Goal: Feedback & Contribution: Contribute content

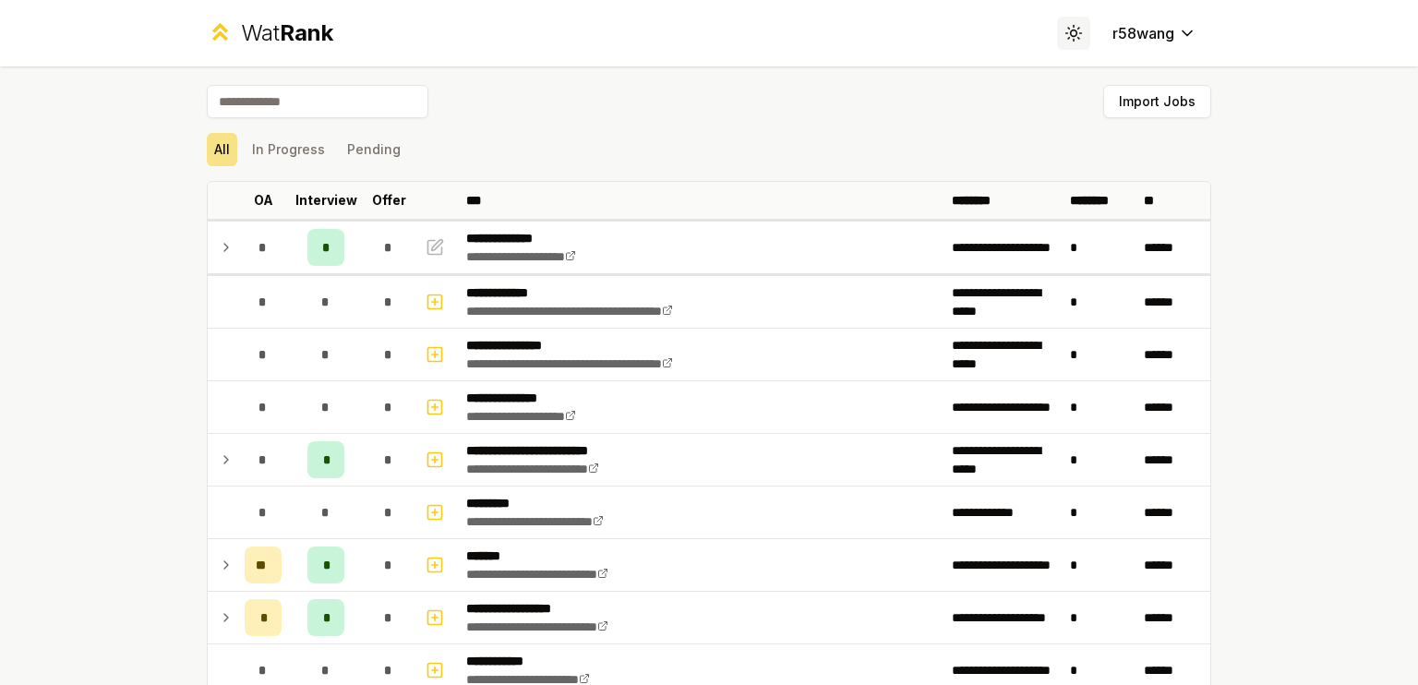
click at [1064, 31] on icon at bounding box center [1073, 33] width 18 height 18
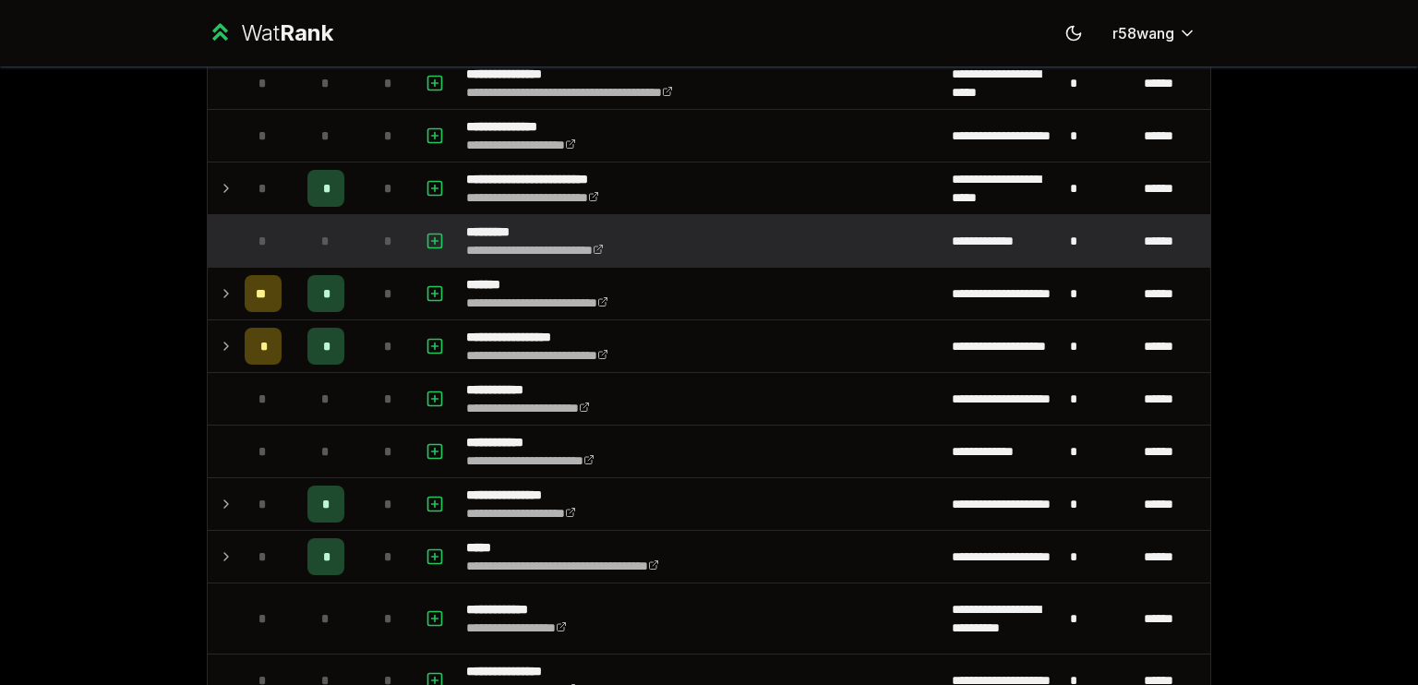
scroll to position [277, 0]
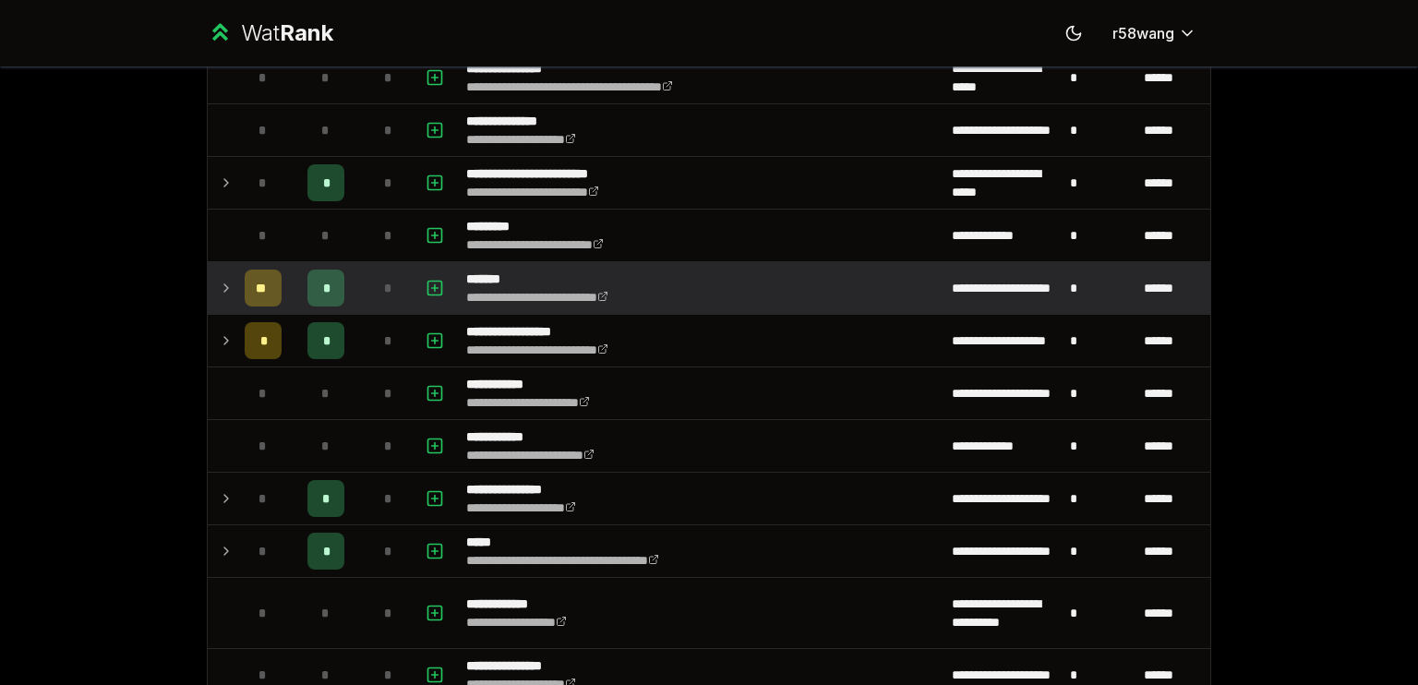
click at [225, 295] on icon at bounding box center [226, 288] width 15 height 22
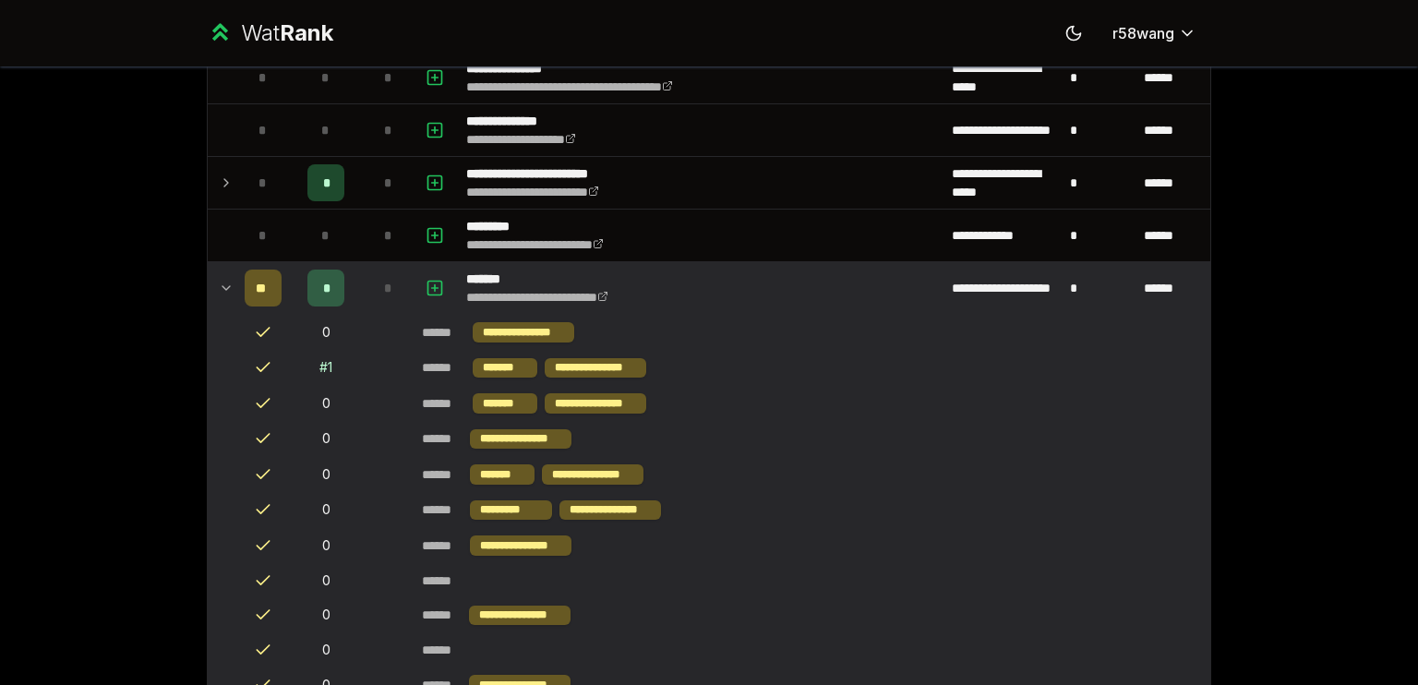
click at [222, 284] on icon at bounding box center [226, 288] width 15 height 22
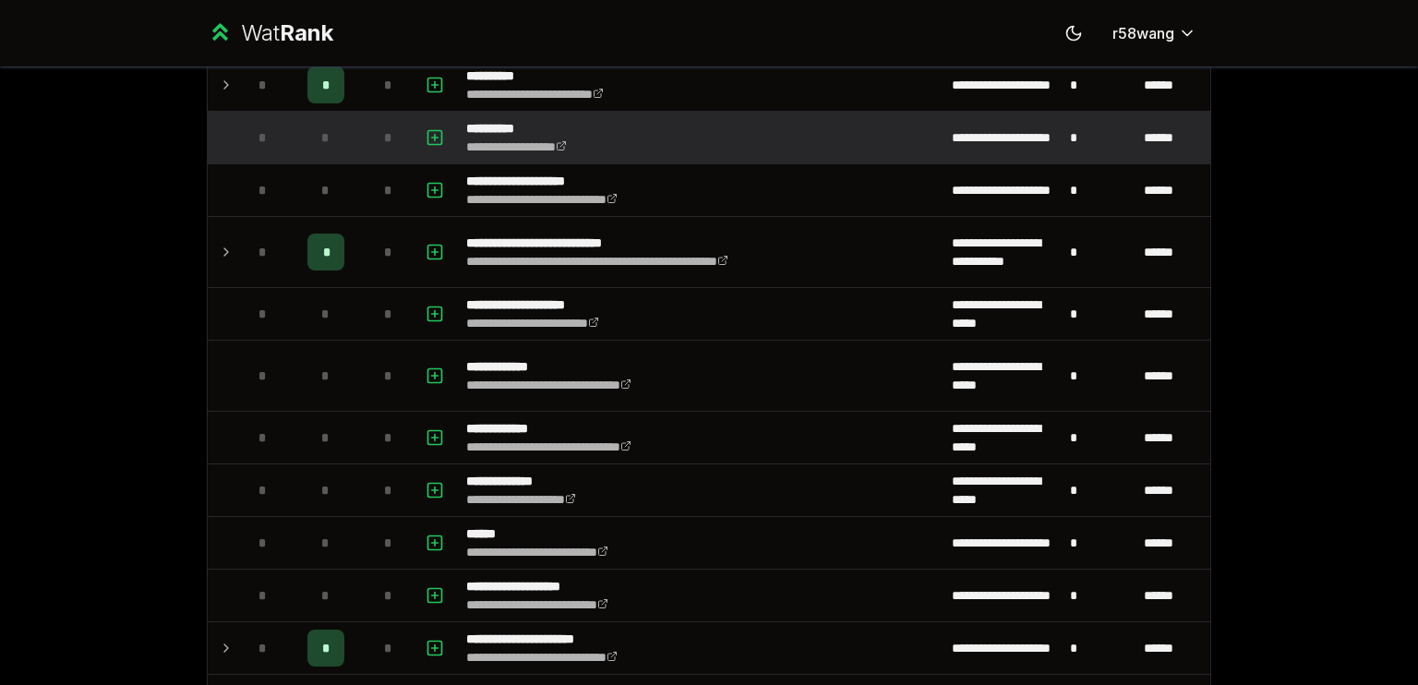
scroll to position [923, 0]
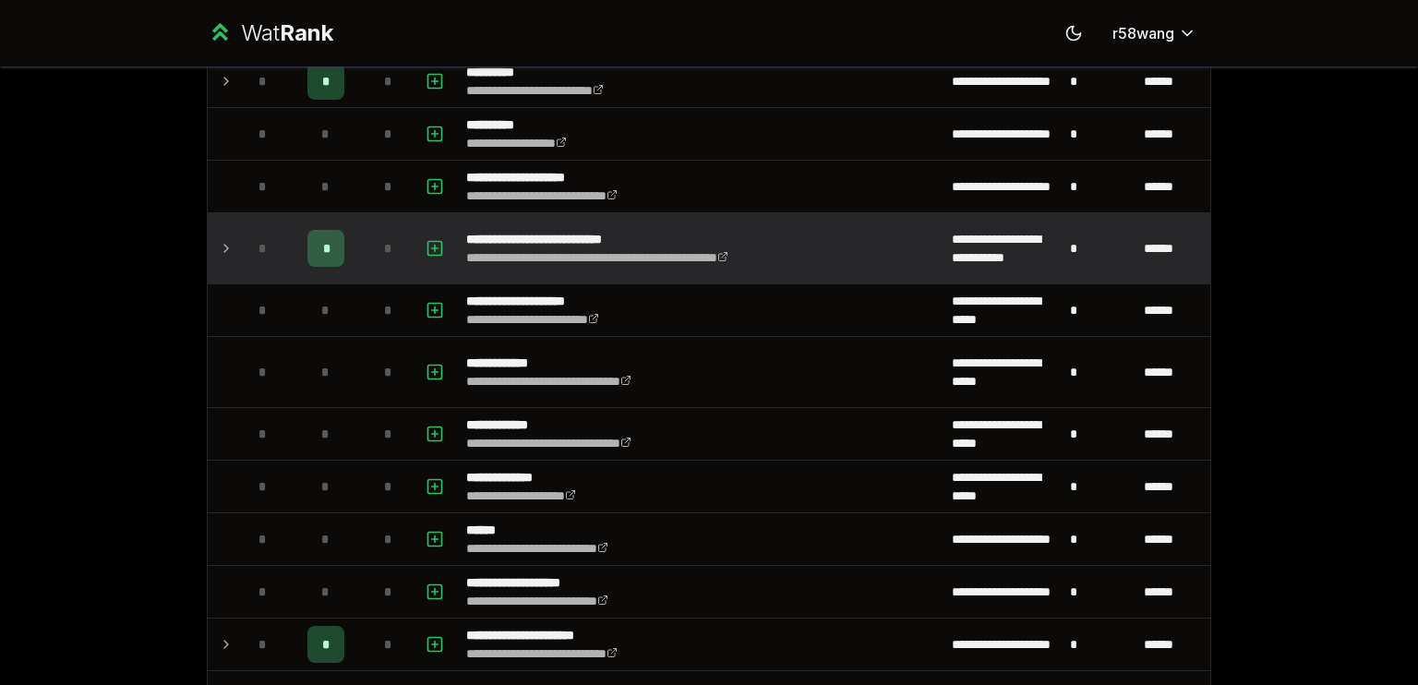
click at [311, 237] on div "*" at bounding box center [325, 248] width 37 height 37
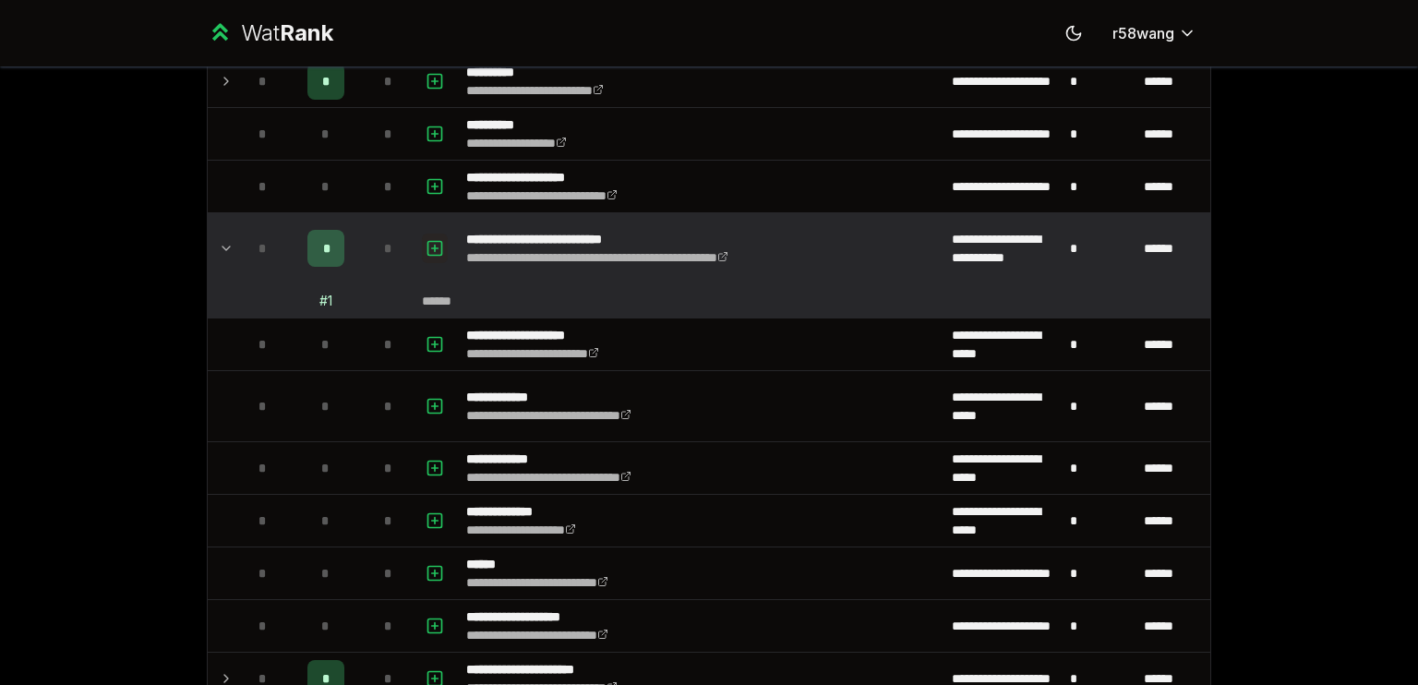
click at [436, 237] on icon "button" at bounding box center [434, 248] width 18 height 22
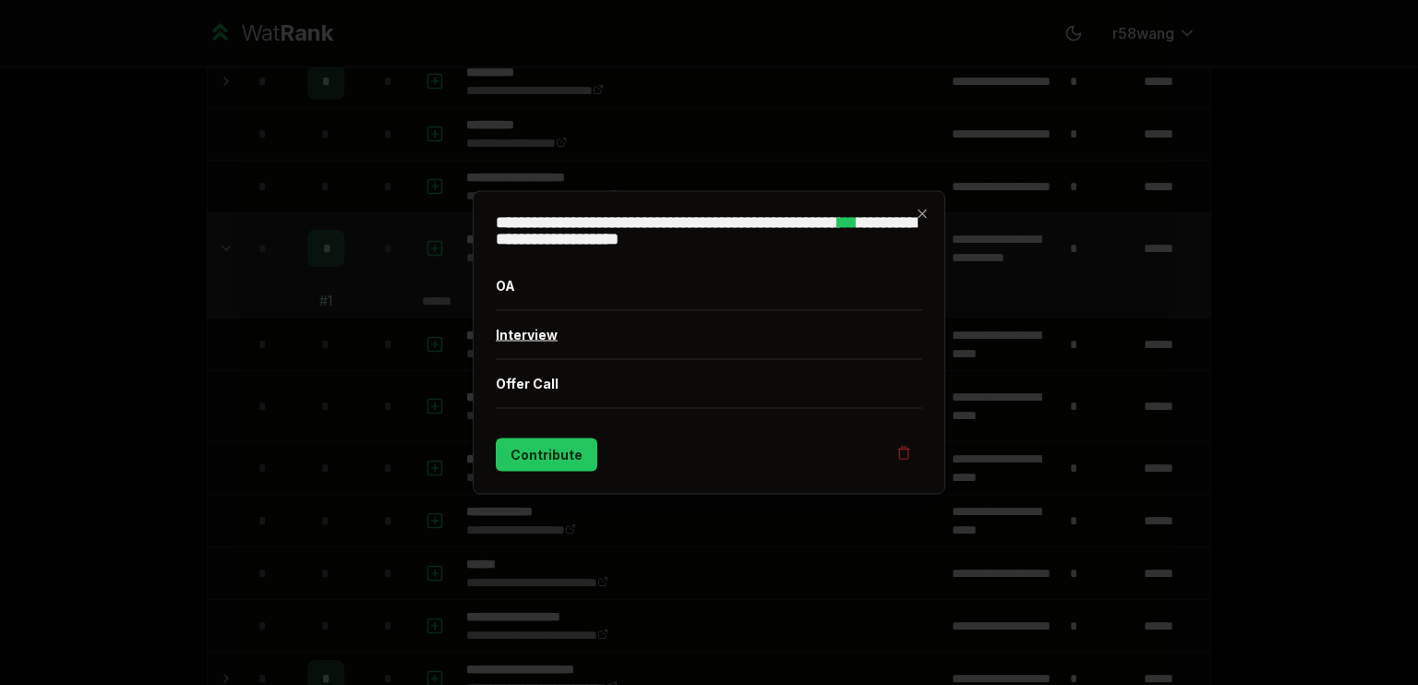
click at [520, 338] on button "Interview" at bounding box center [709, 335] width 426 height 48
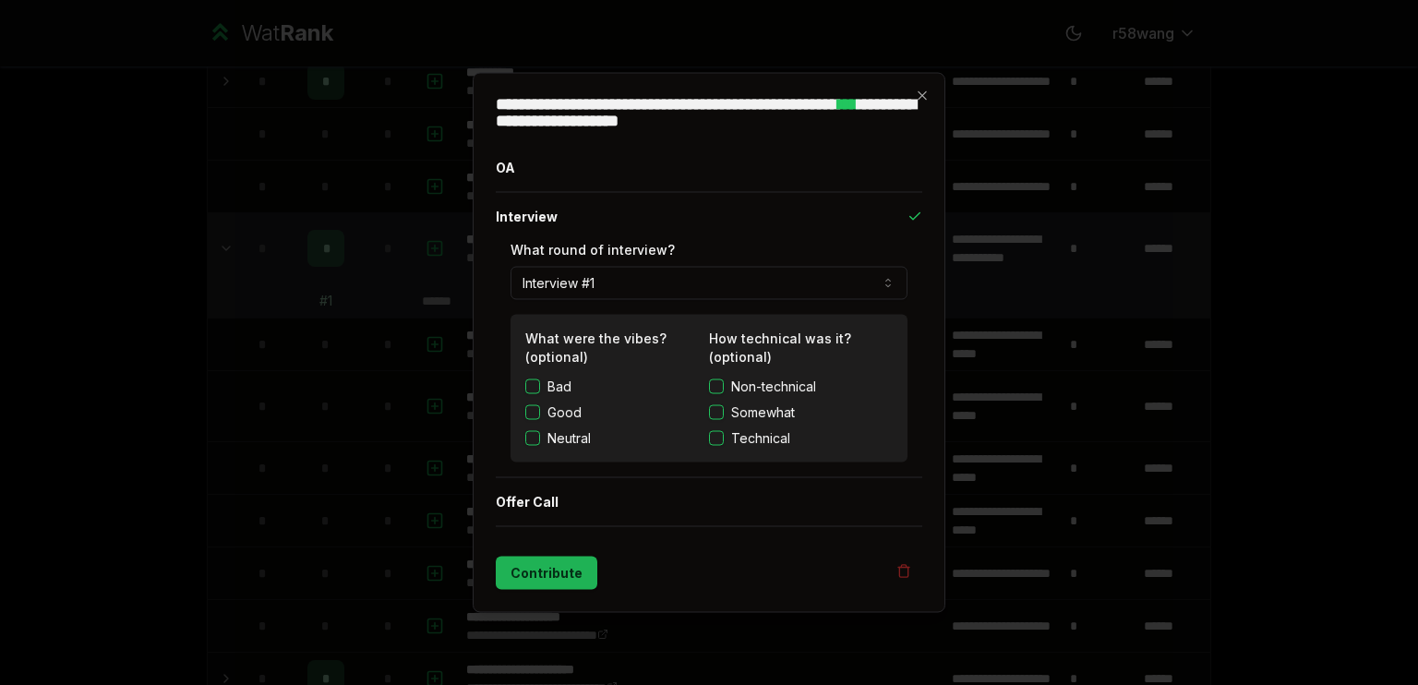
click at [556, 568] on button "Contribute" at bounding box center [547, 572] width 102 height 33
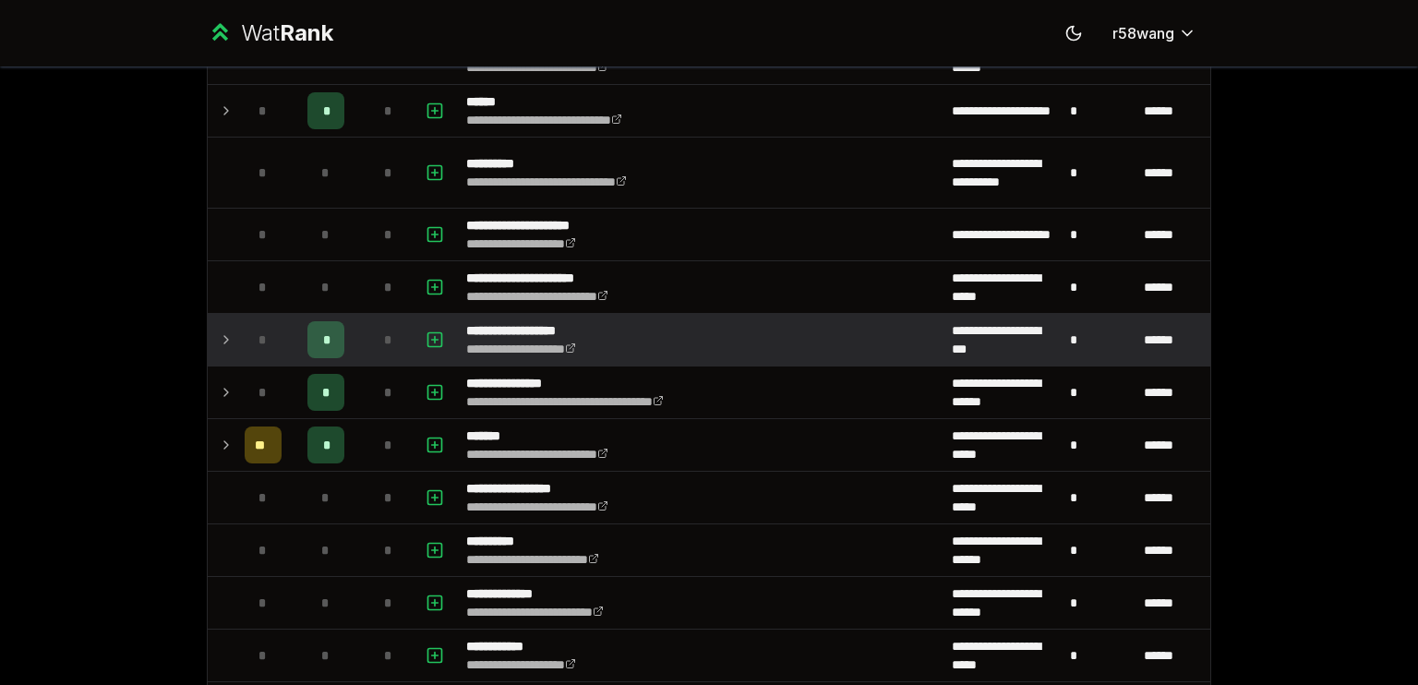
scroll to position [2953, 0]
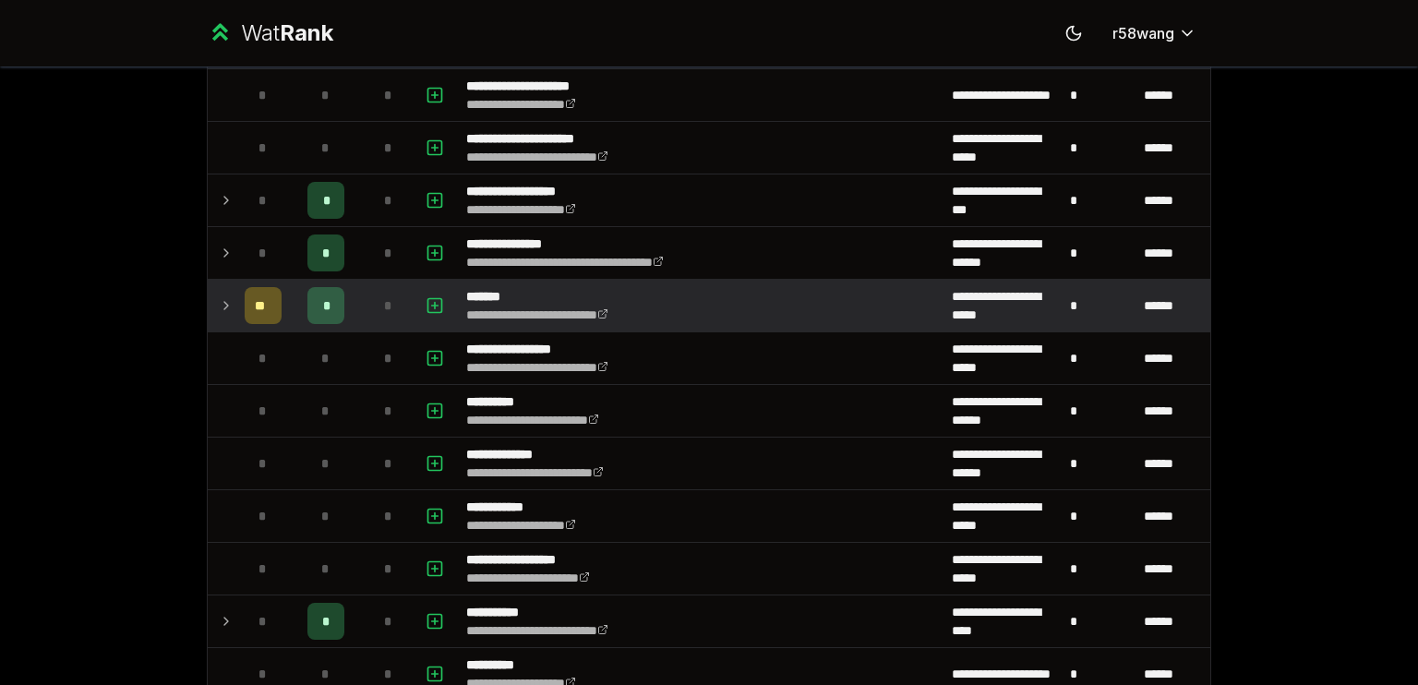
click at [219, 294] on icon at bounding box center [226, 305] width 15 height 22
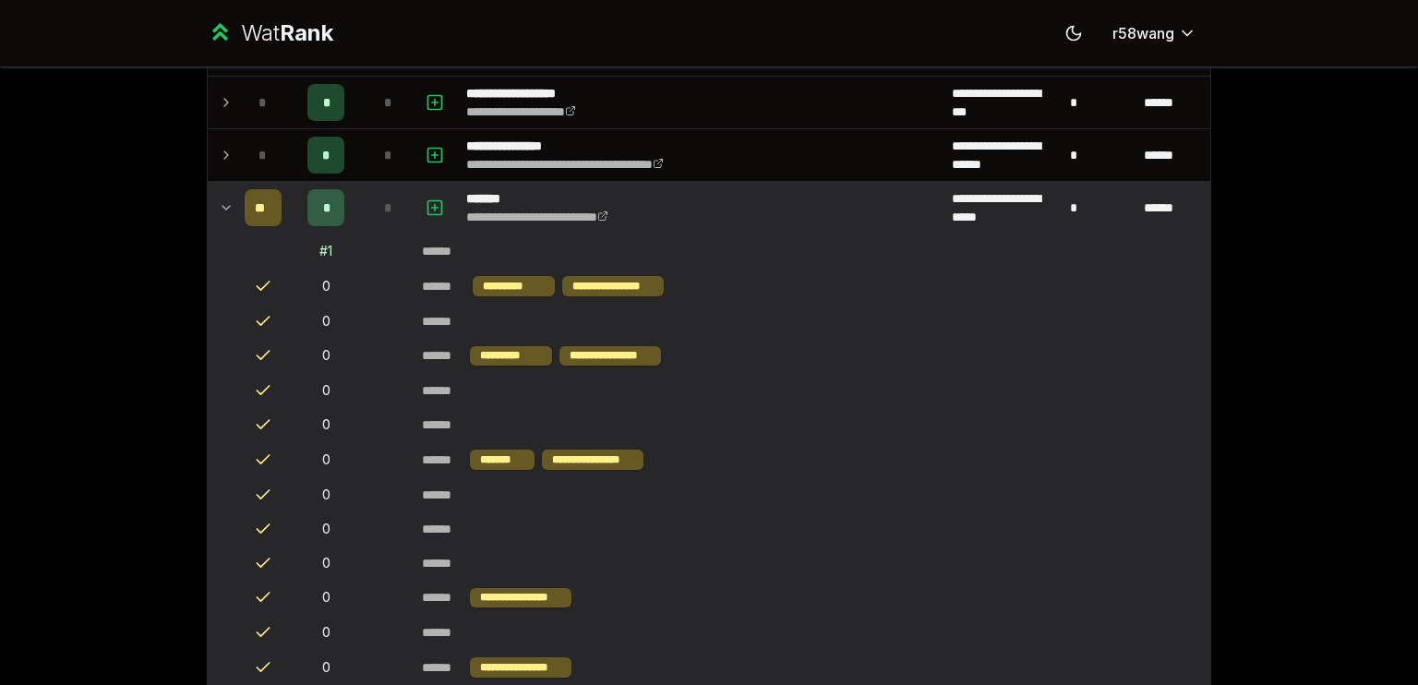
scroll to position [2861, 0]
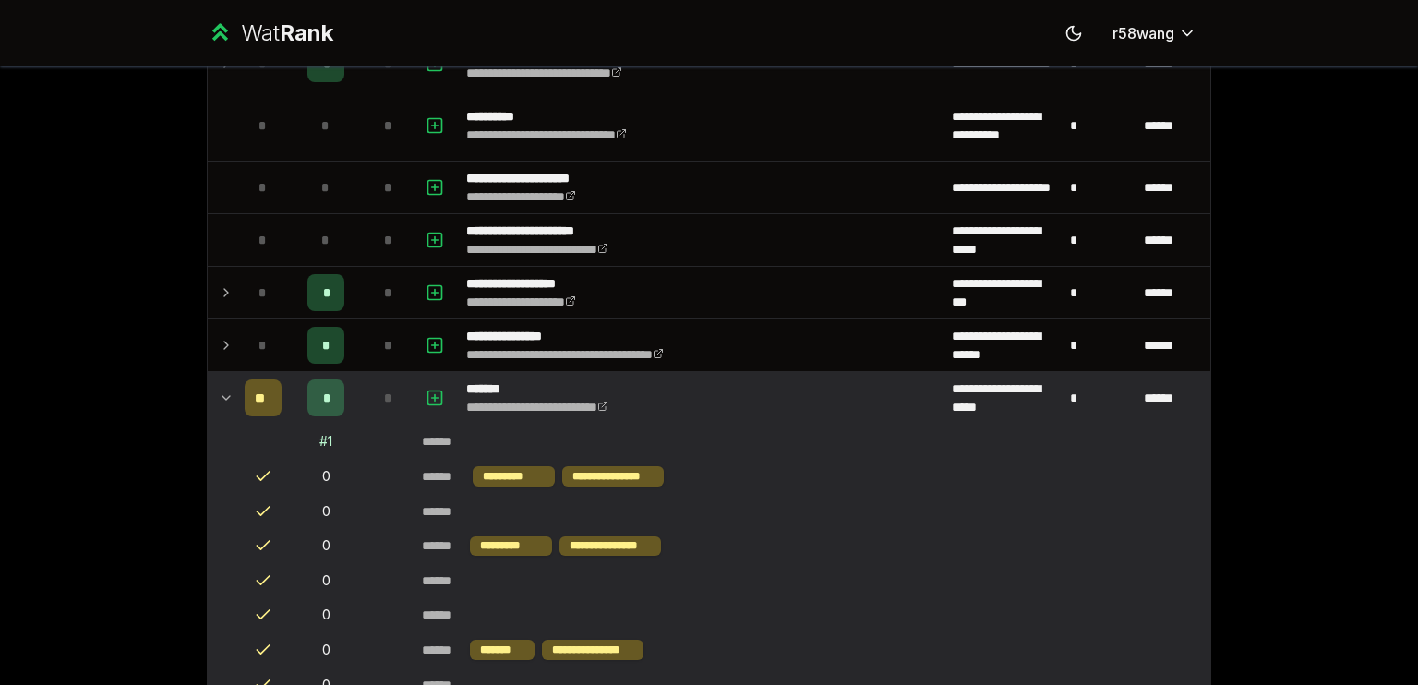
click at [219, 387] on icon at bounding box center [226, 398] width 15 height 22
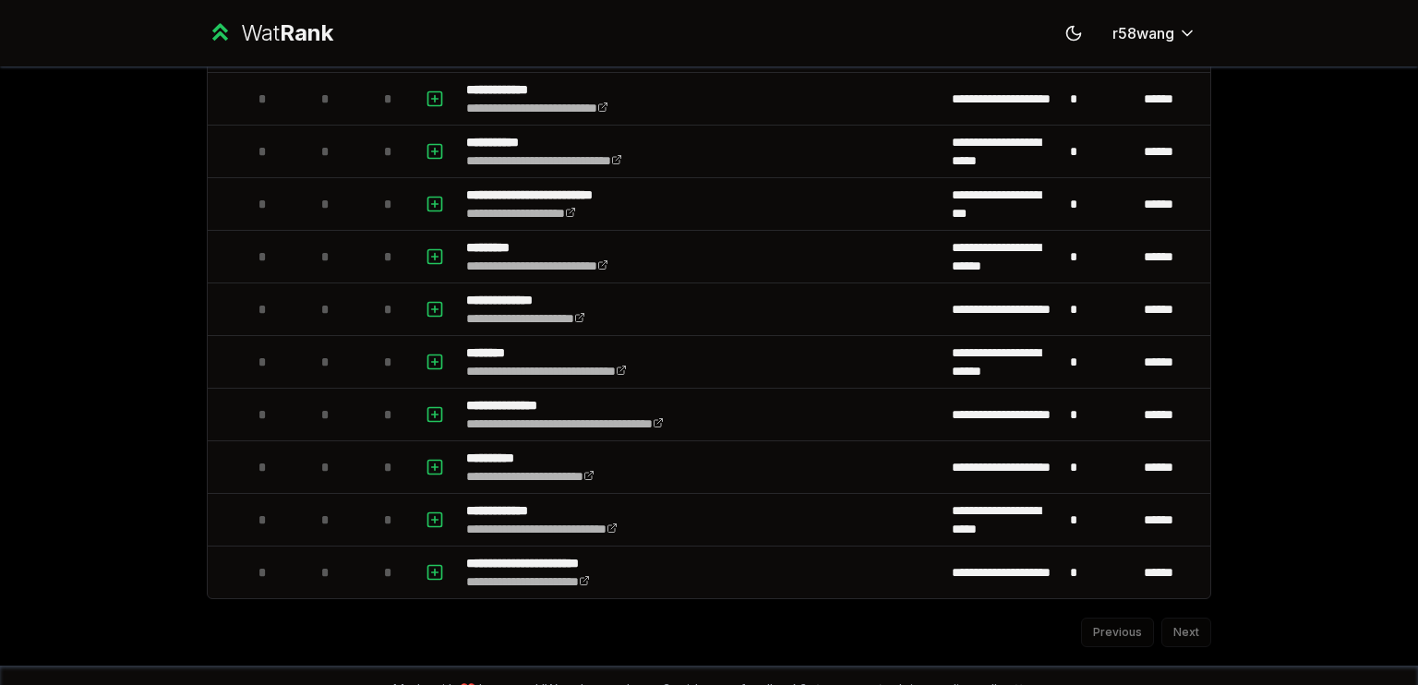
scroll to position [4315, 0]
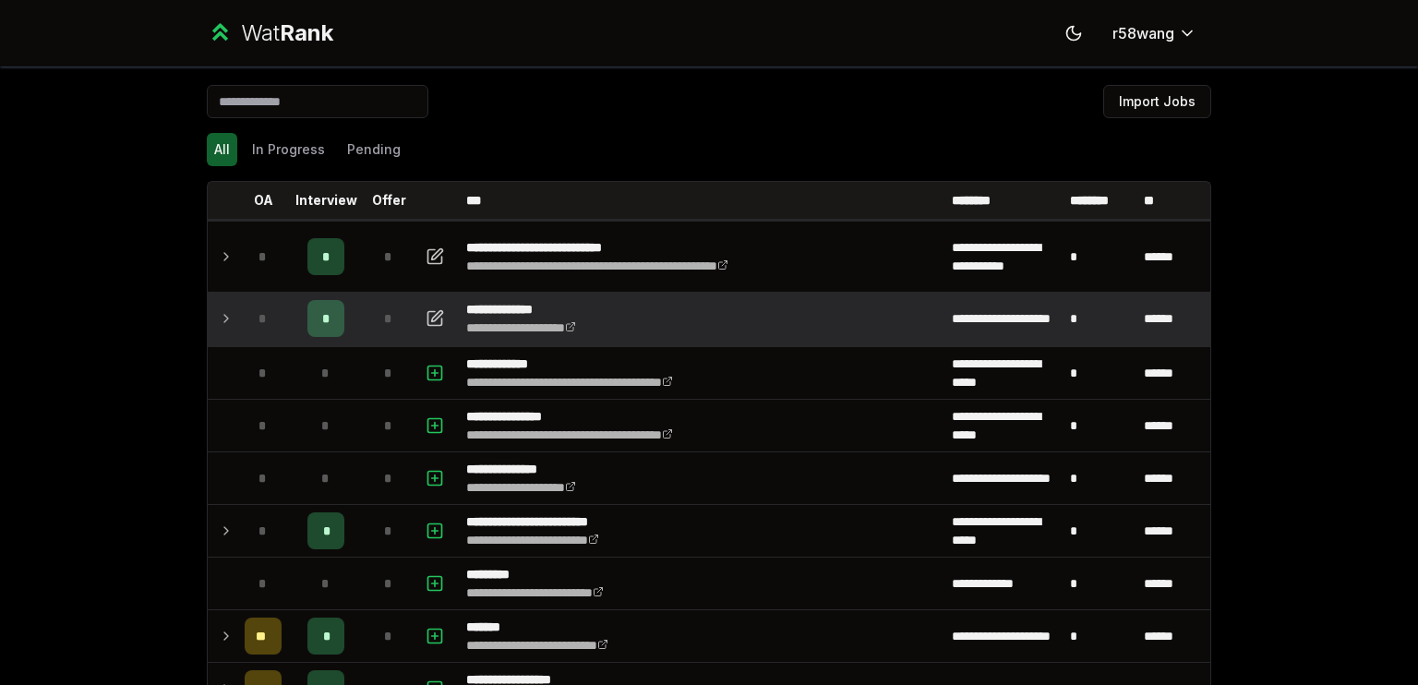
click at [219, 317] on icon at bounding box center [226, 318] width 15 height 22
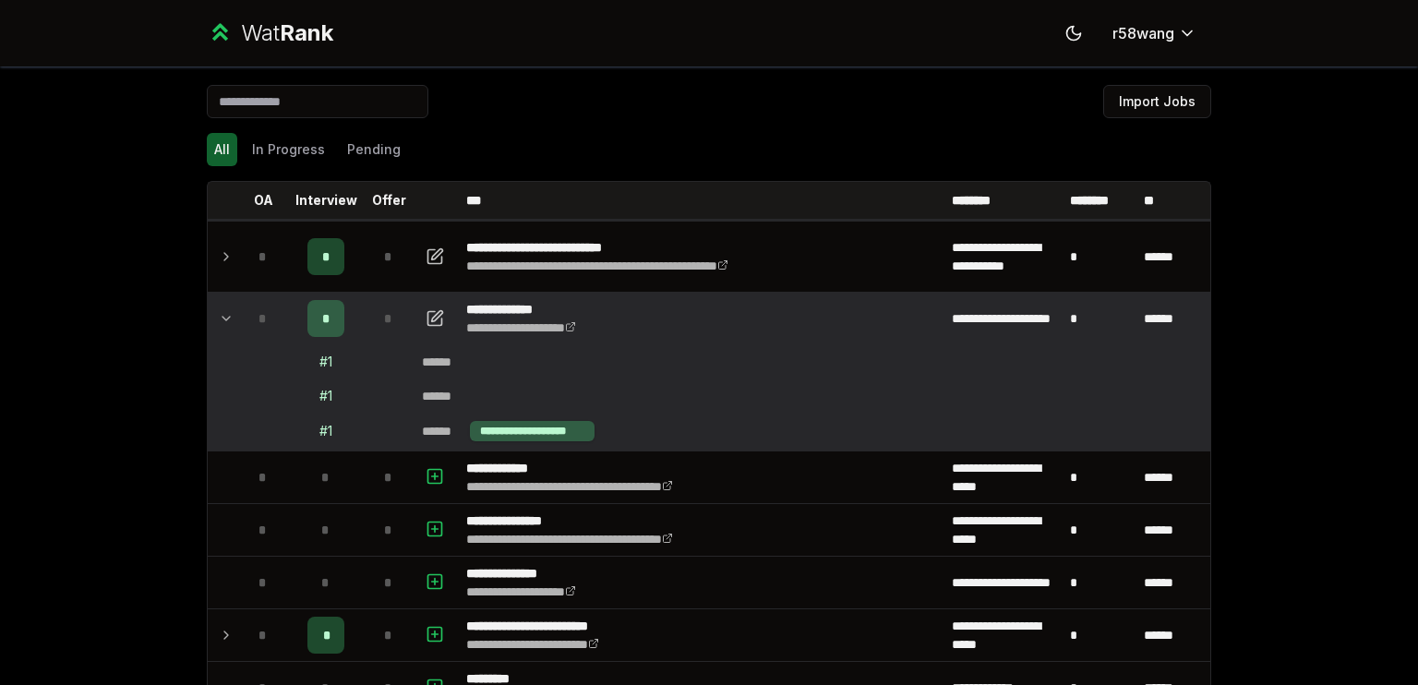
click at [225, 314] on icon at bounding box center [226, 318] width 15 height 22
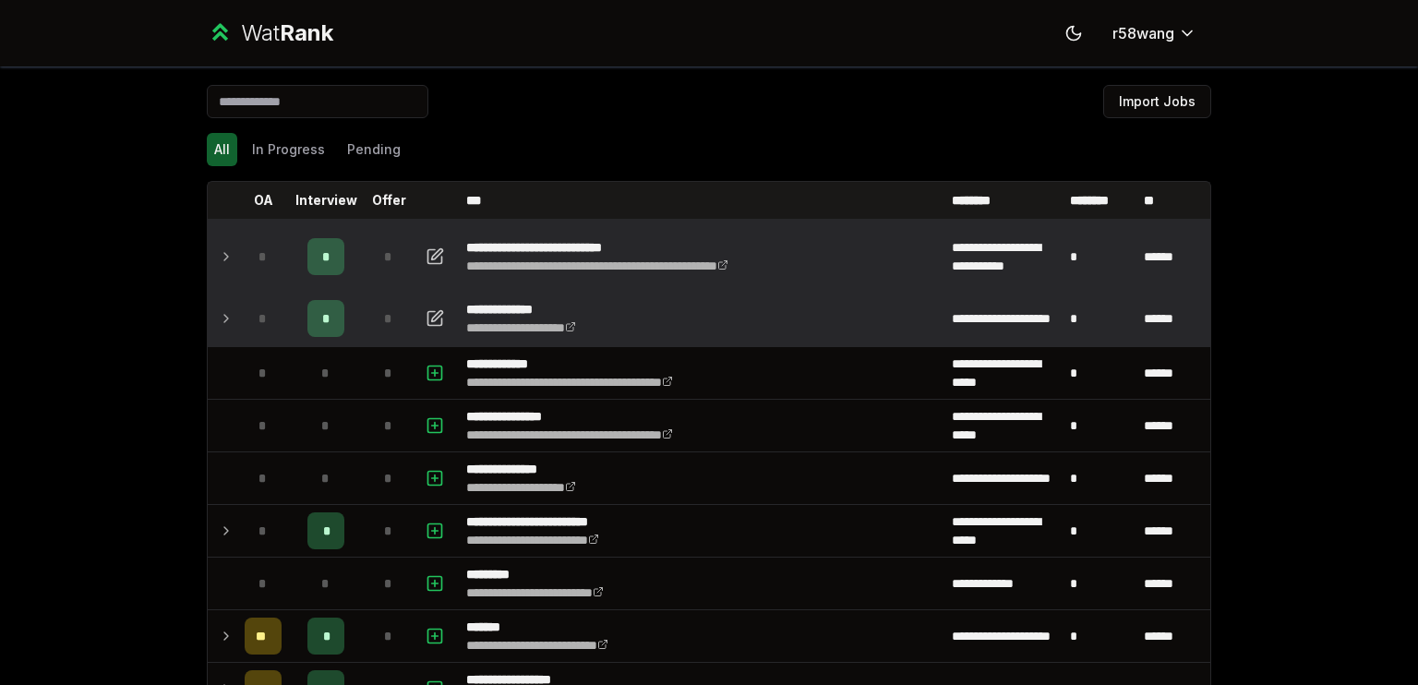
click at [222, 261] on icon at bounding box center [226, 256] width 15 height 22
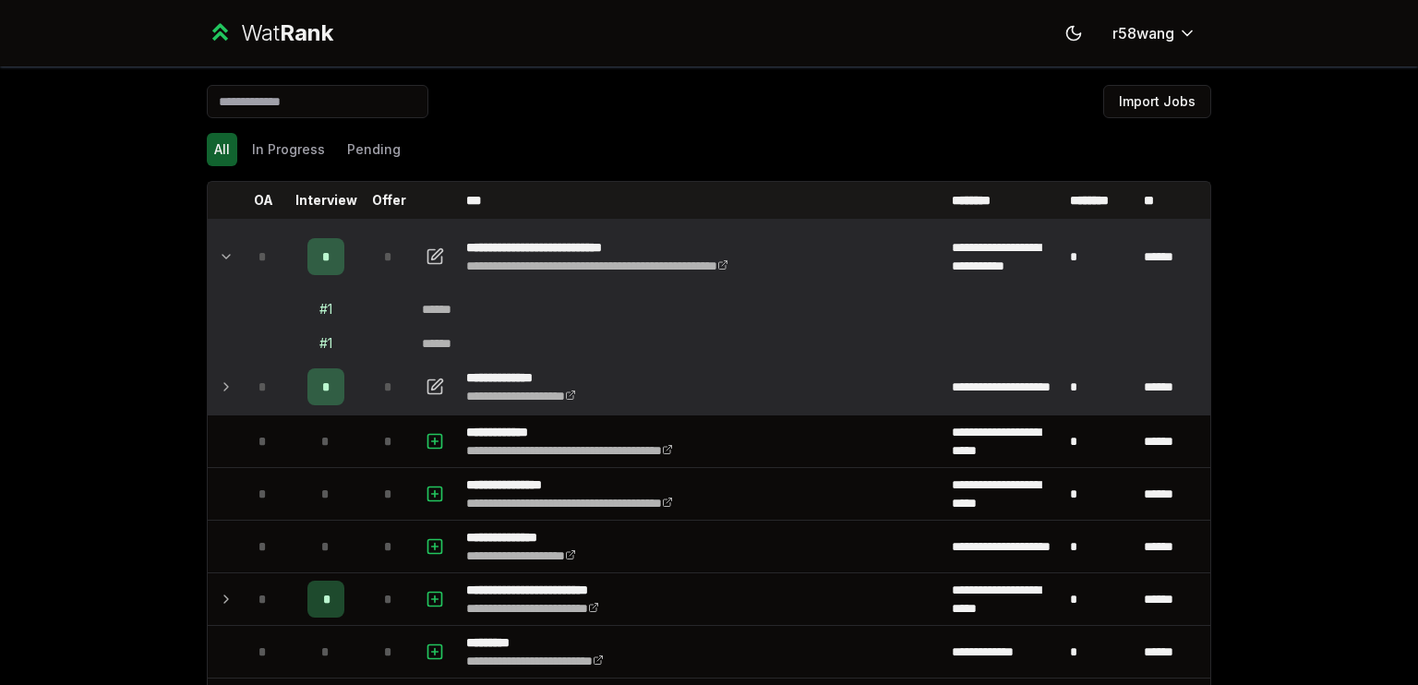
click at [222, 261] on icon at bounding box center [226, 256] width 15 height 22
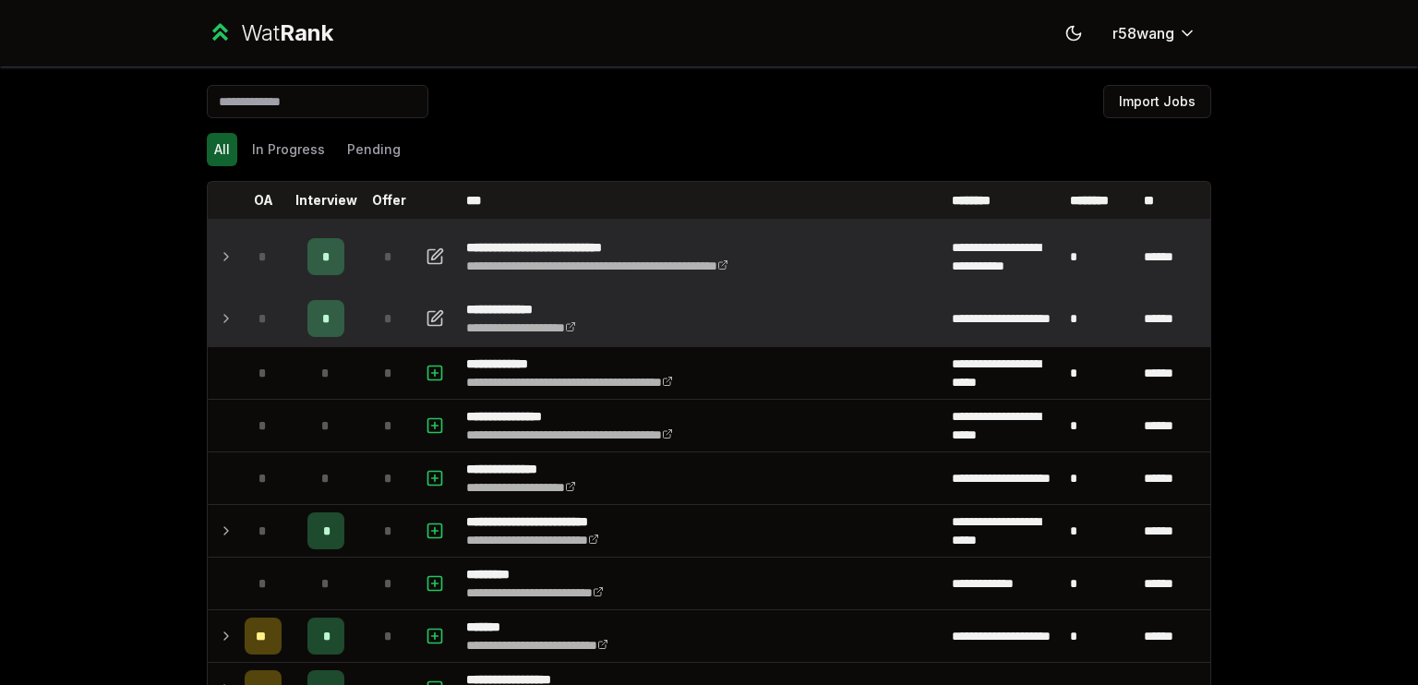
click at [220, 324] on icon at bounding box center [226, 318] width 15 height 22
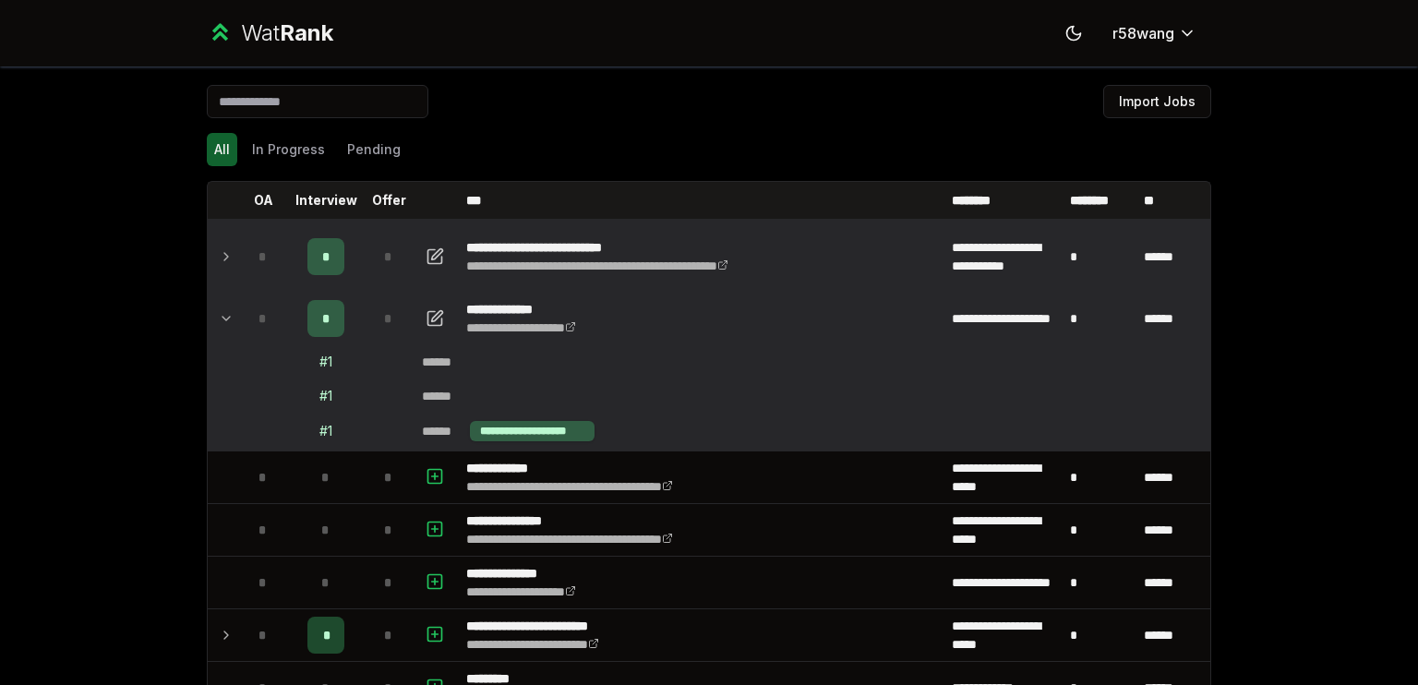
click at [220, 324] on icon at bounding box center [226, 318] width 15 height 22
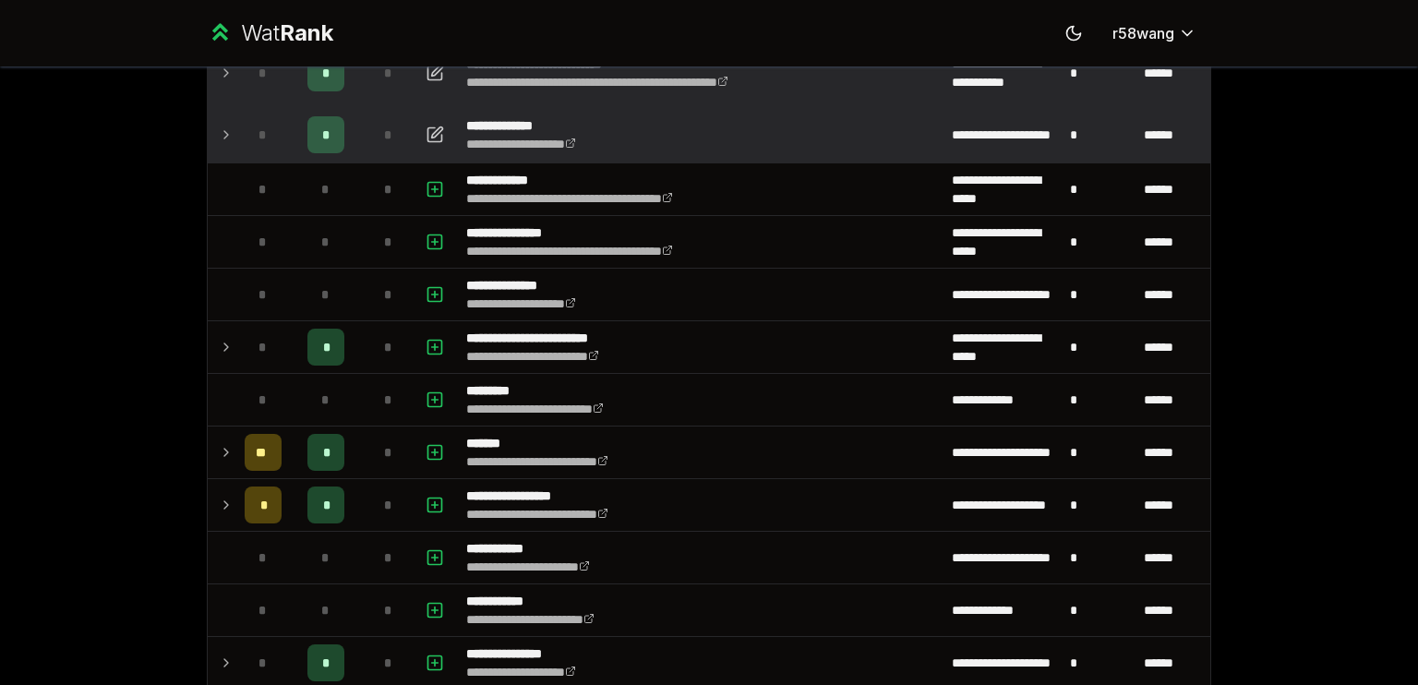
scroll to position [185, 0]
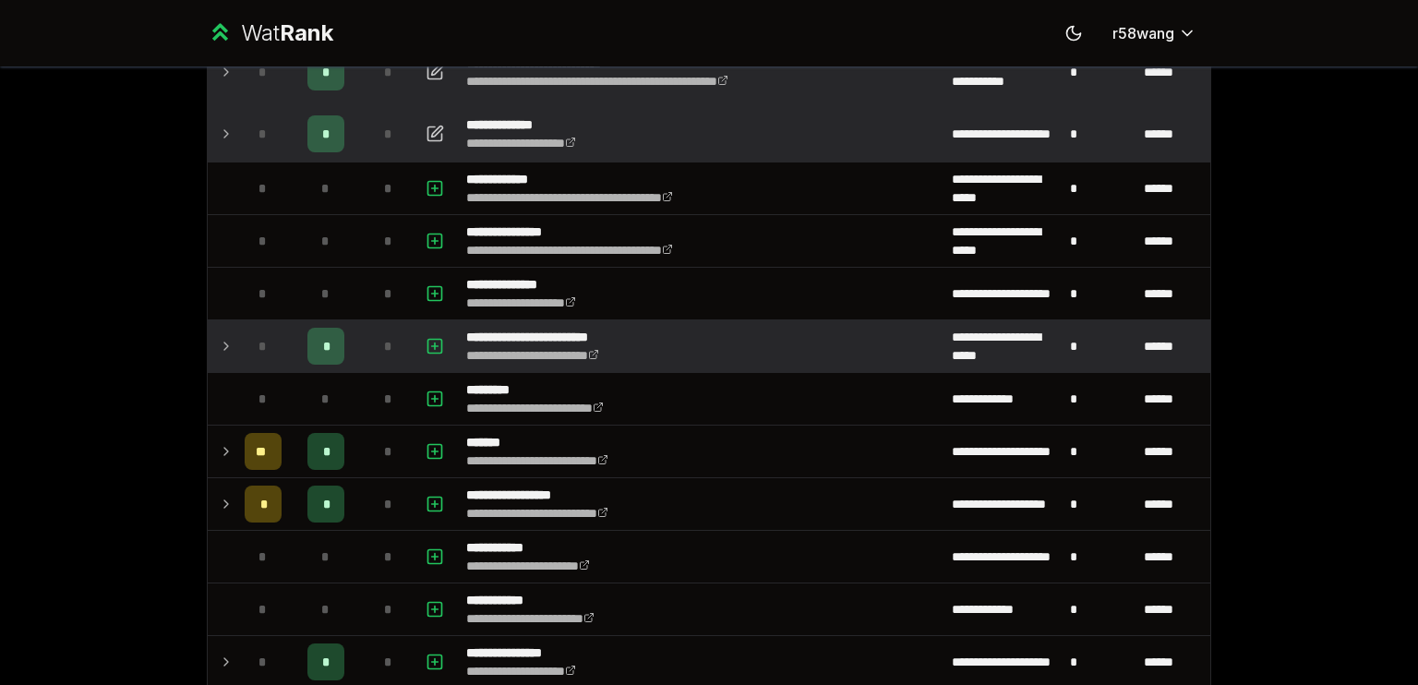
click at [209, 345] on td at bounding box center [223, 346] width 30 height 52
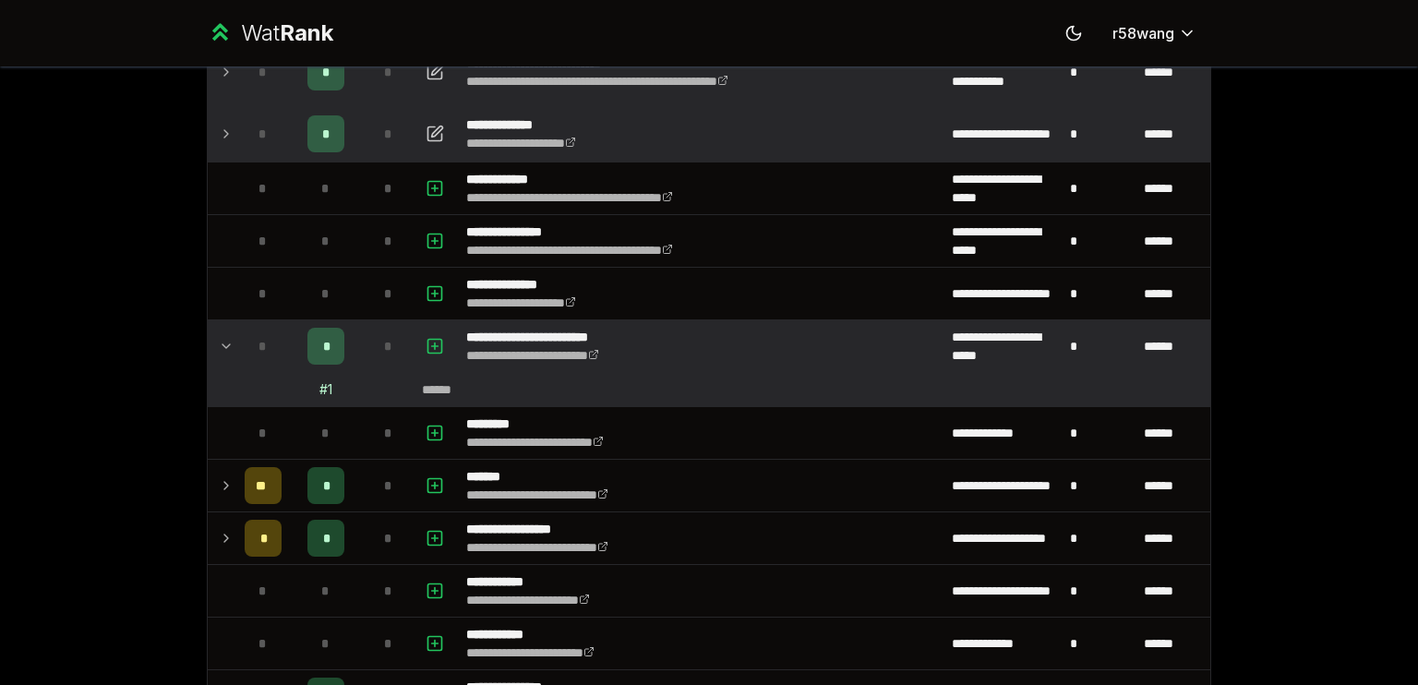
click at [219, 343] on icon at bounding box center [226, 346] width 15 height 22
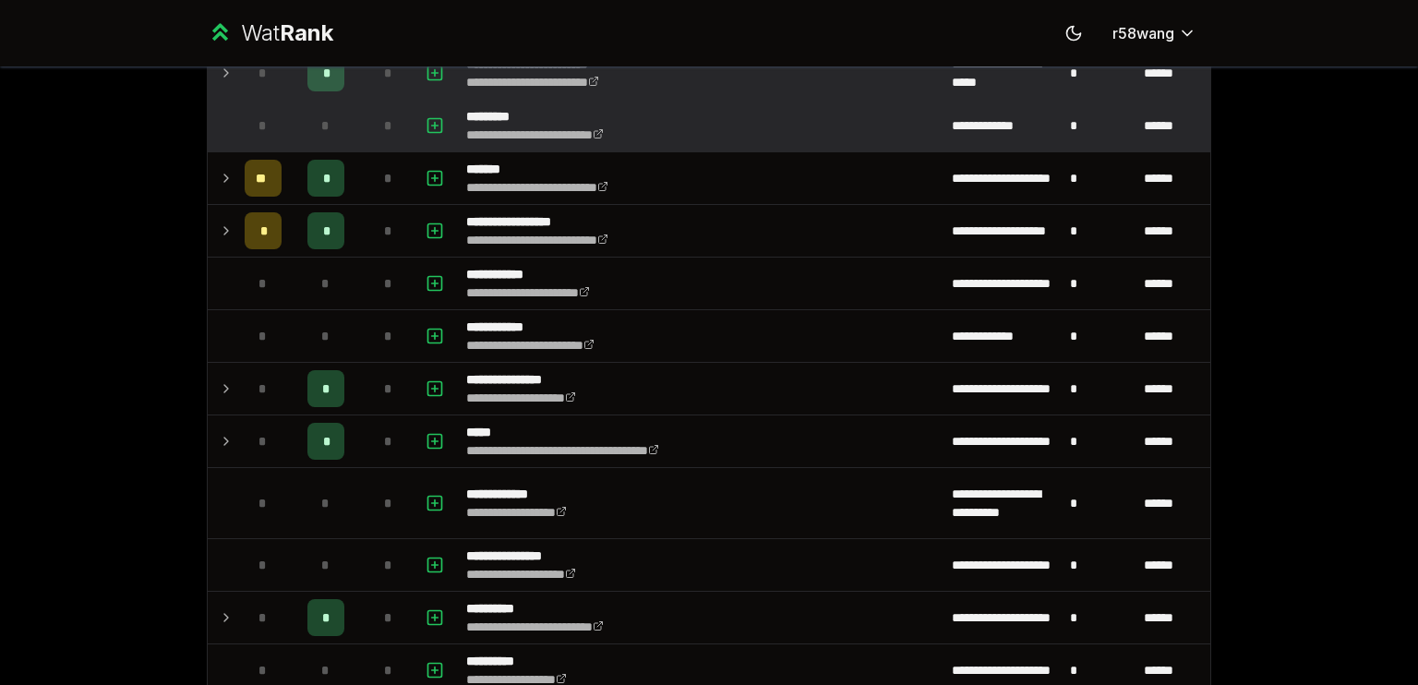
scroll to position [461, 0]
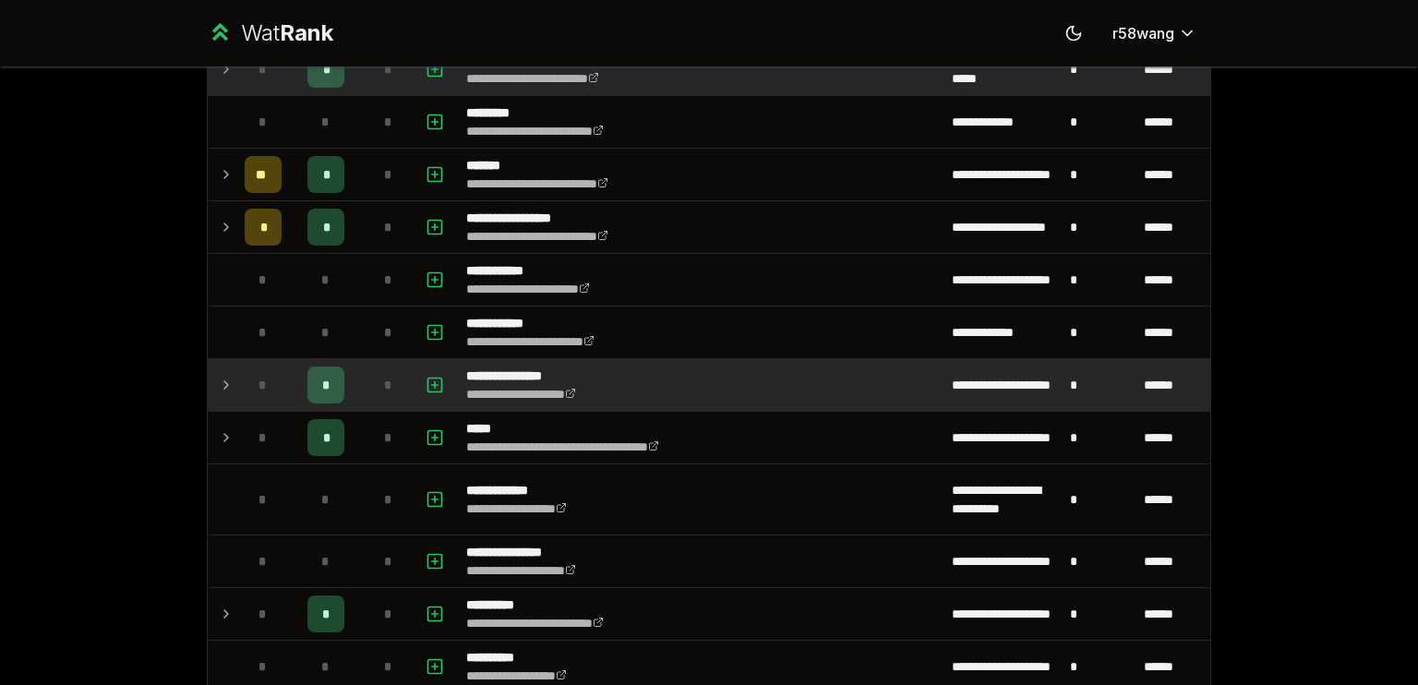
click at [219, 378] on icon at bounding box center [226, 385] width 15 height 22
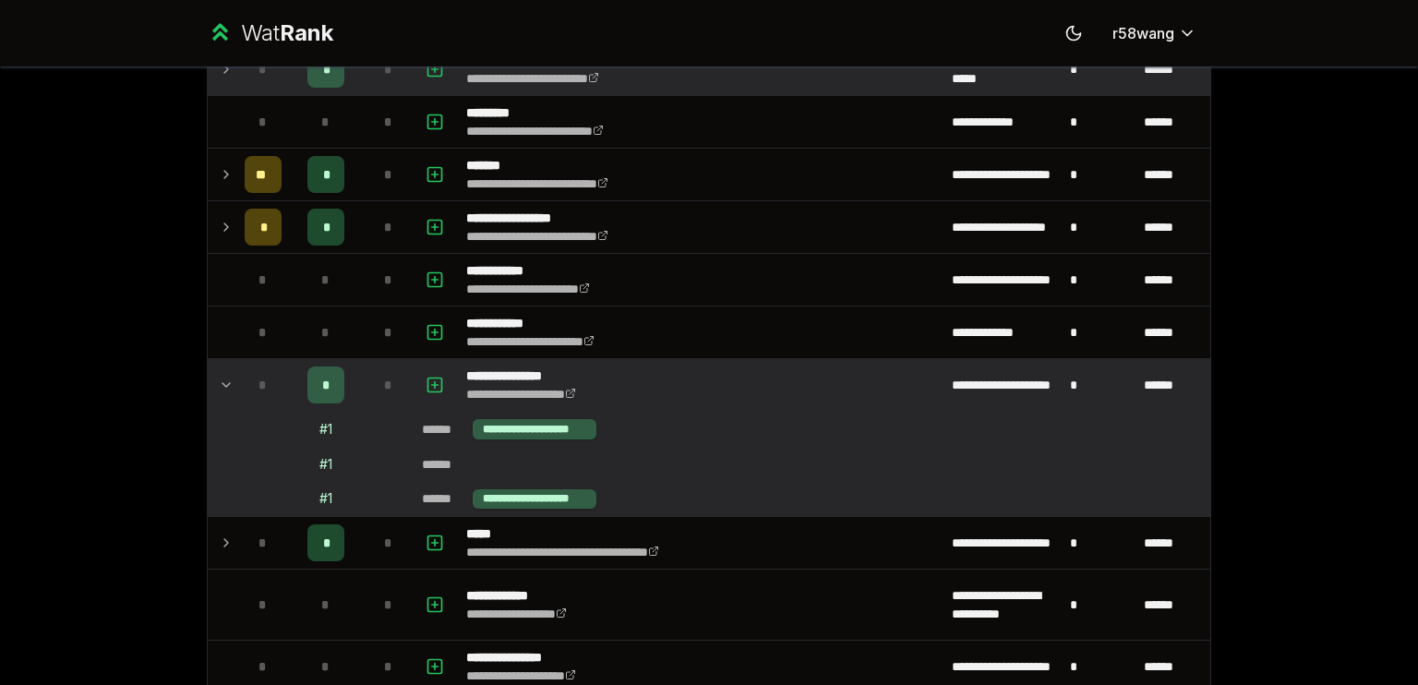
click at [219, 378] on icon at bounding box center [226, 385] width 15 height 22
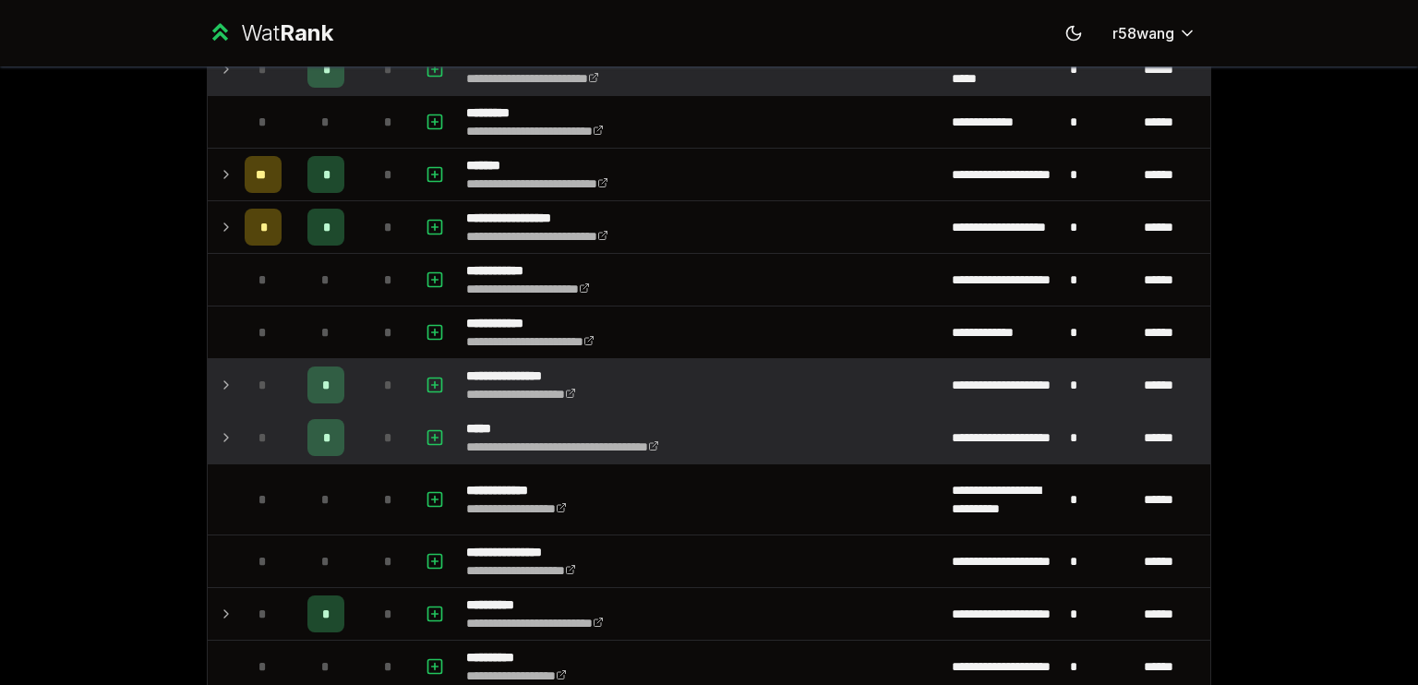
click at [208, 431] on td at bounding box center [223, 438] width 30 height 52
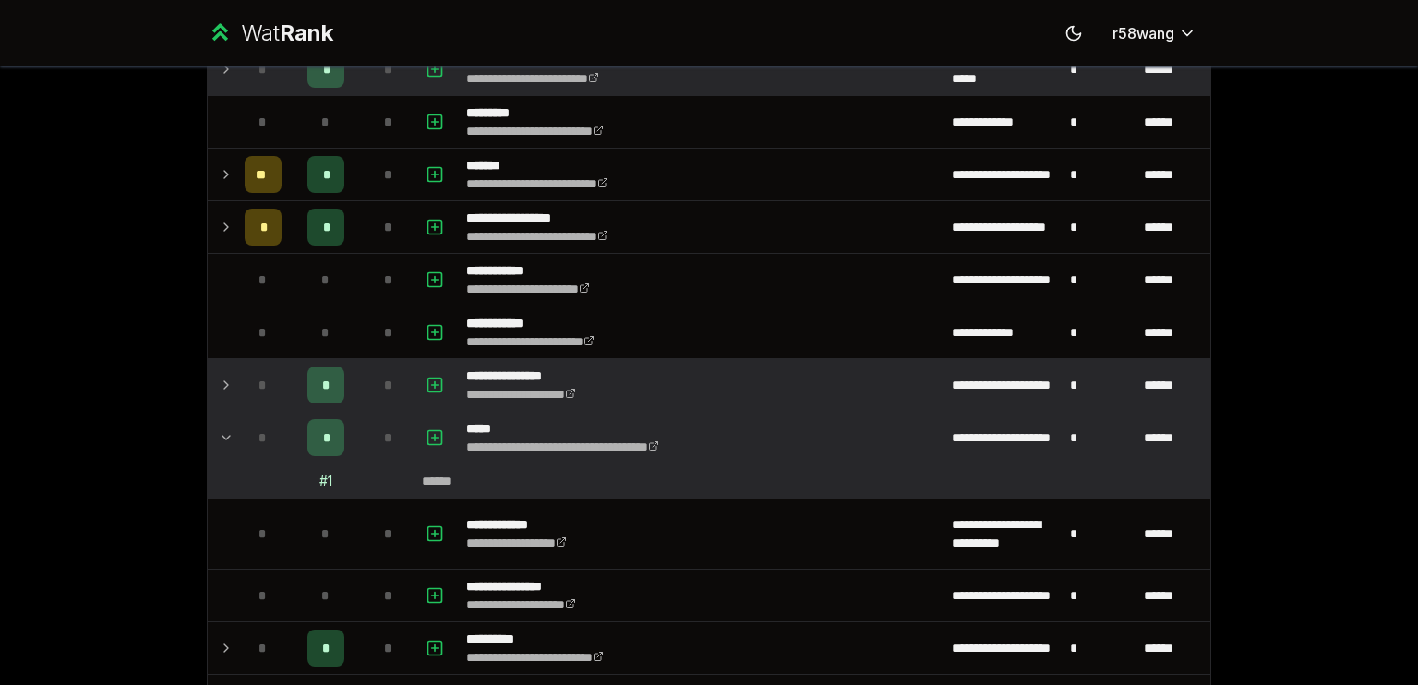
click at [237, 429] on td "*" at bounding box center [263, 438] width 52 height 52
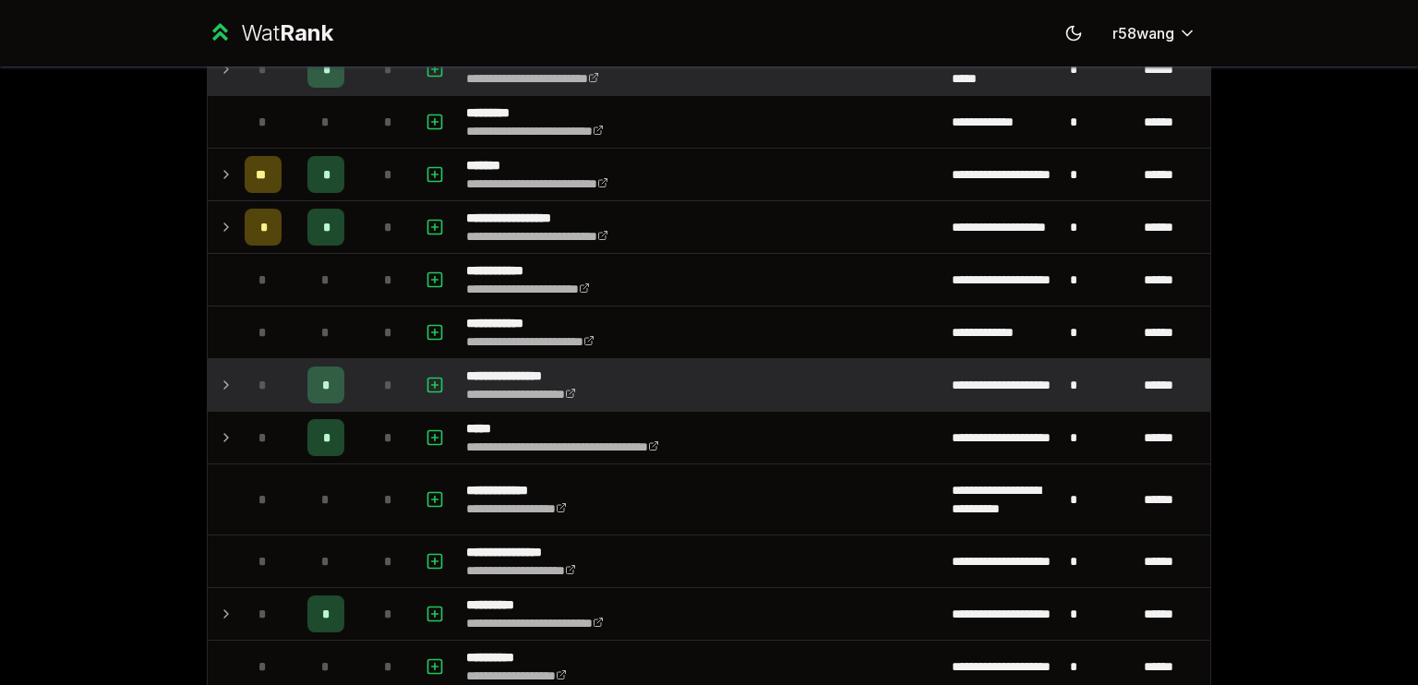
click at [228, 386] on td at bounding box center [223, 385] width 30 height 52
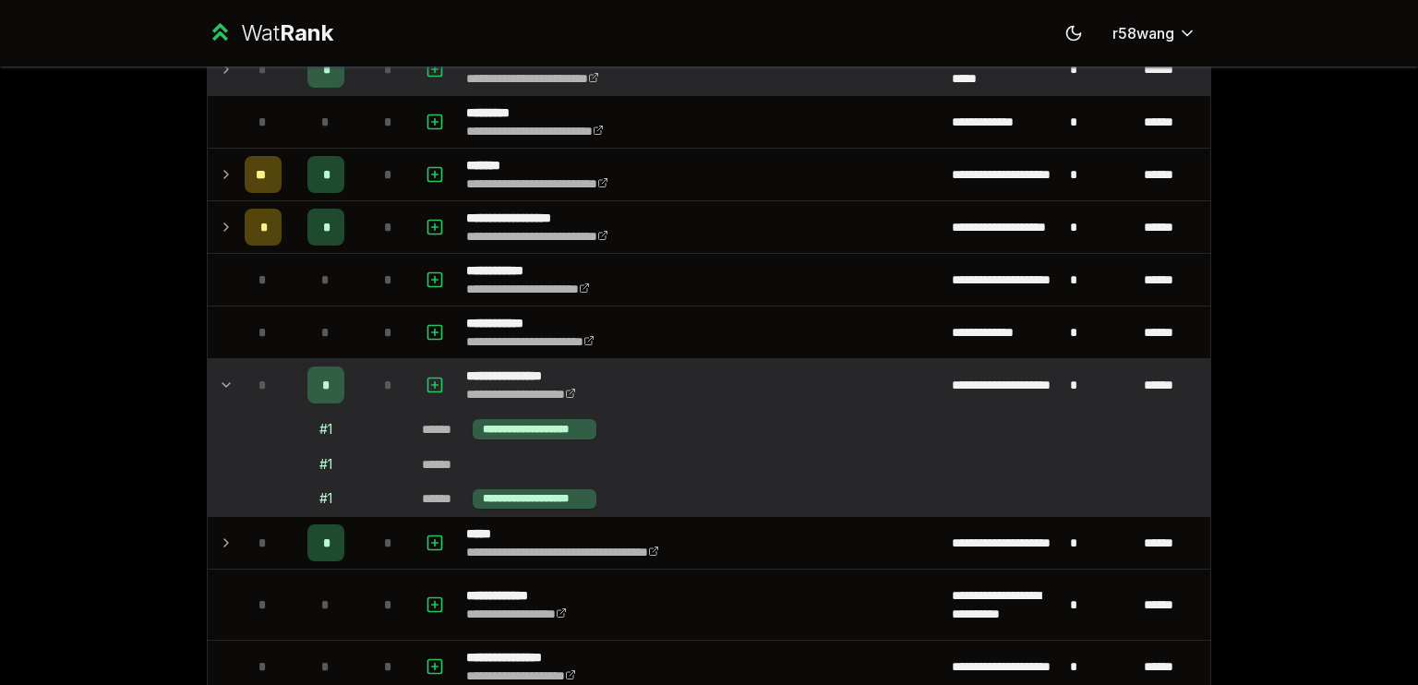
click at [228, 386] on td at bounding box center [223, 385] width 30 height 52
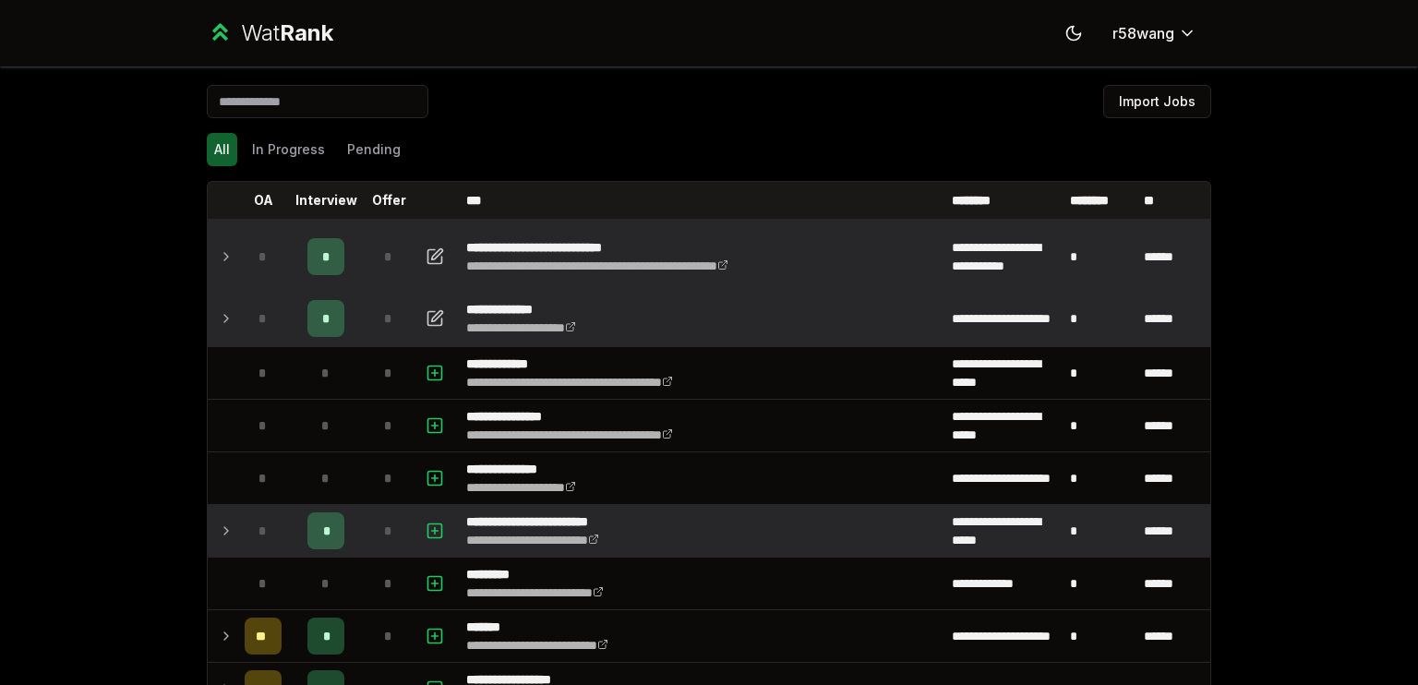
scroll to position [0, 0]
